Goal: Transaction & Acquisition: Purchase product/service

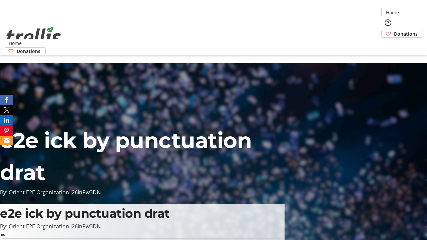
click at [394, 30] on span "Donations" at bounding box center [406, 33] width 24 height 7
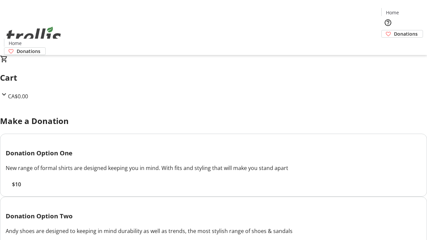
select select "CA"
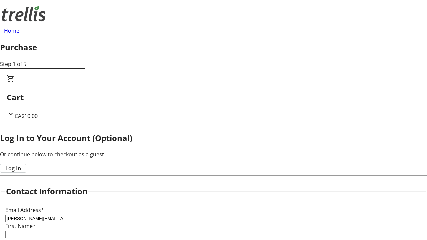
type input "[PERSON_NAME][EMAIL_ADDRESS][DOMAIN_NAME]"
type input "[PERSON_NAME]"
type input "[STREET_ADDRESS][PERSON_NAME]"
type input "Kelowna"
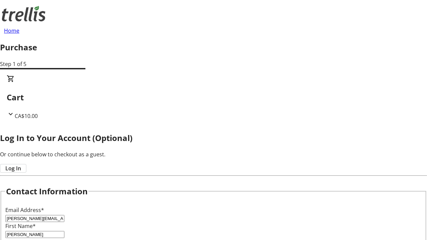
select select "BC"
type input "Kelowna"
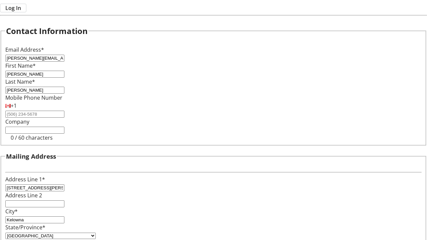
type input "V1Y 0C2"
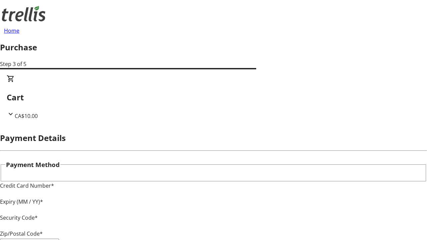
type input "V1Y 0C2"
